Goal: Use online tool/utility: Utilize a website feature to perform a specific function

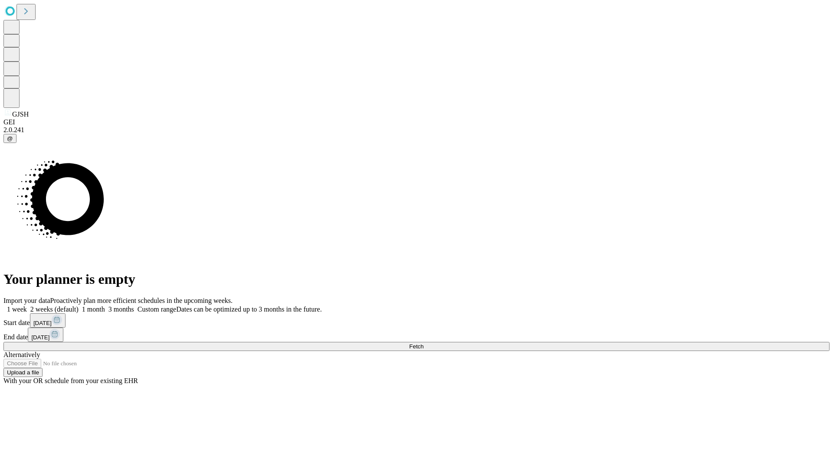
click at [423, 343] on span "Fetch" at bounding box center [416, 346] width 14 height 7
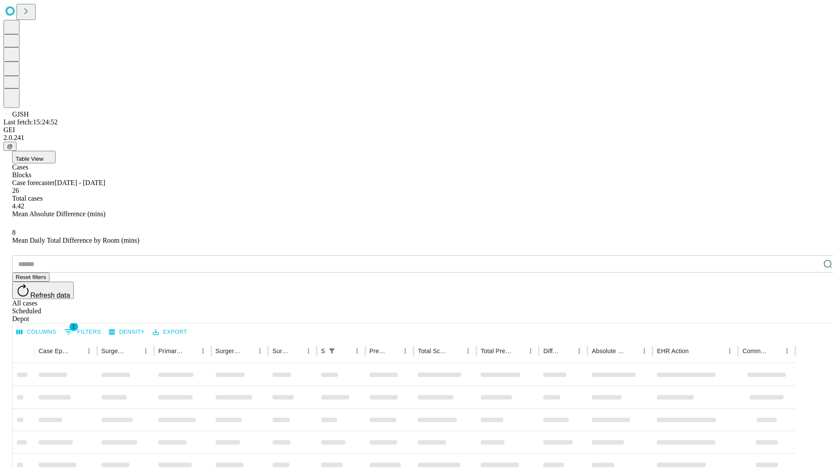
click at [43, 156] on span "Table View" at bounding box center [30, 159] width 28 height 7
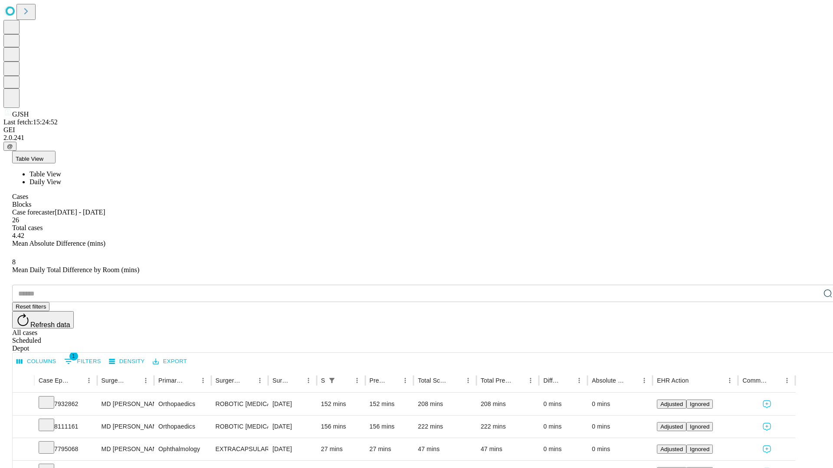
click at [61, 178] on span "Daily View" at bounding box center [45, 181] width 32 height 7
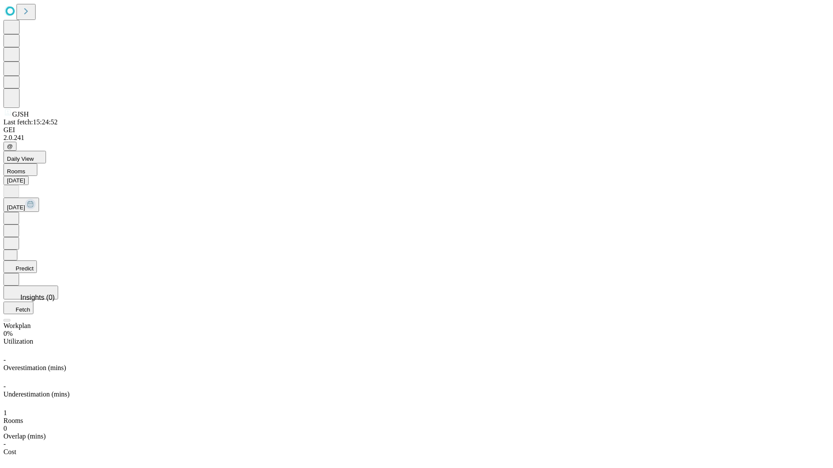
click at [37, 261] on button "Predict" at bounding box center [19, 267] width 33 height 13
